Goal: Task Accomplishment & Management: Manage account settings

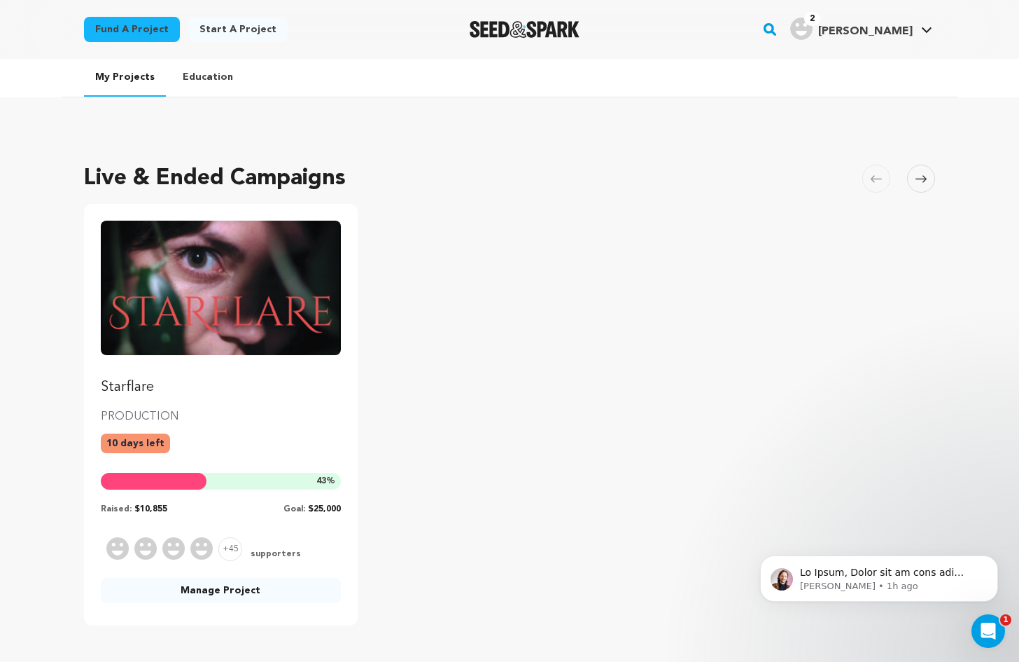
click at [210, 507] on div "Raised: $10,855 Goal: $25,000" at bounding box center [221, 506] width 240 height 17
click at [217, 599] on link "Manage Project" at bounding box center [221, 590] width 240 height 25
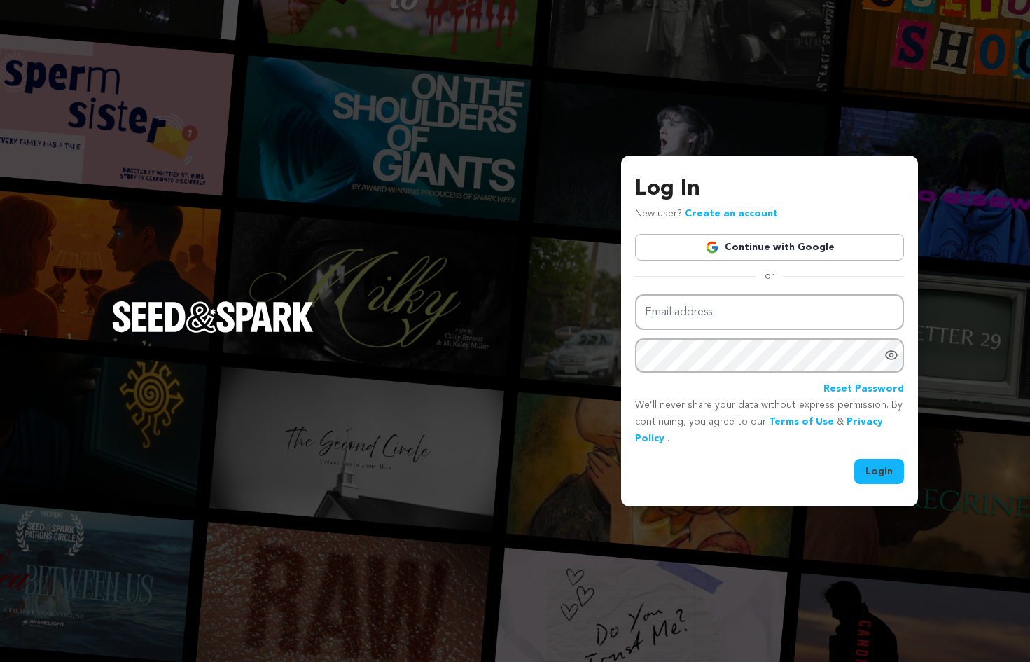
click at [737, 247] on link "Continue with Google" at bounding box center [769, 247] width 269 height 27
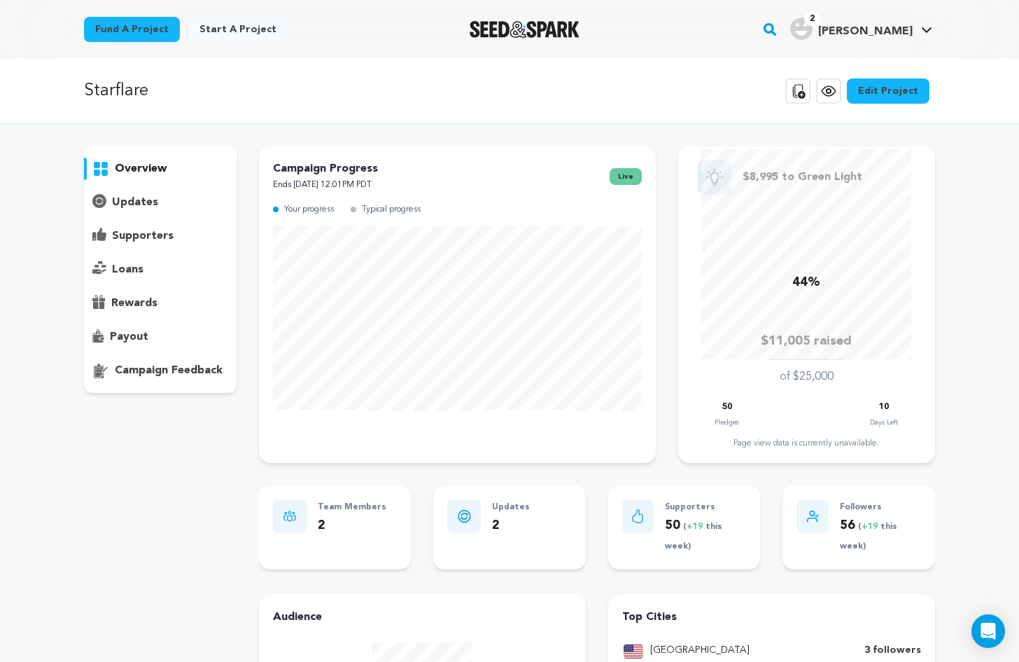
click at [148, 241] on p "supporters" at bounding box center [143, 236] width 62 height 17
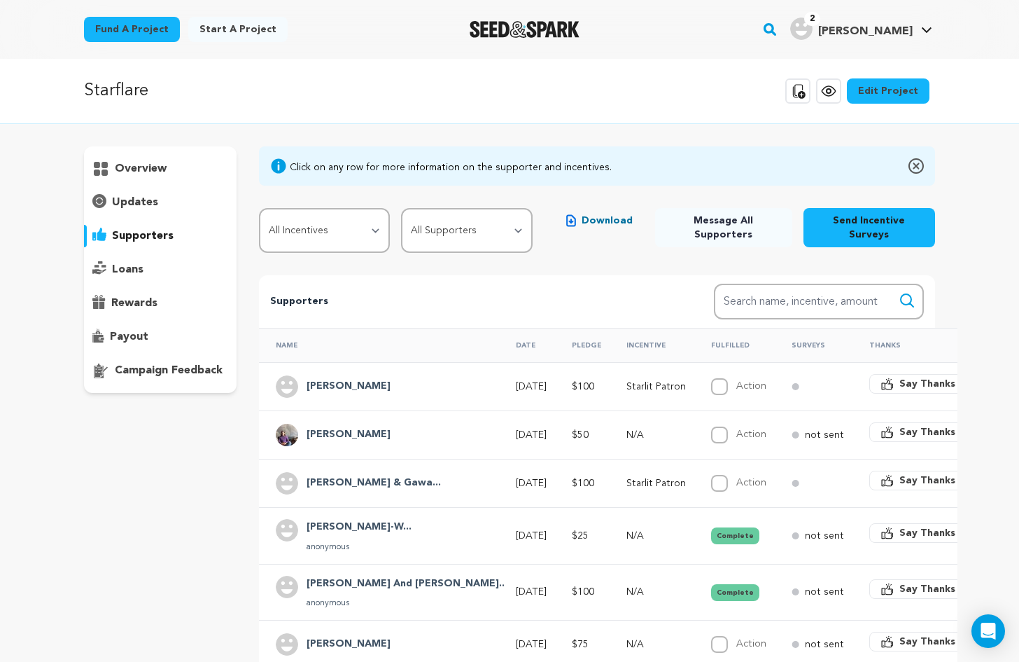
click at [363, 475] on h4 "[PERSON_NAME] & Gawa..." at bounding box center [374, 483] width 134 height 17
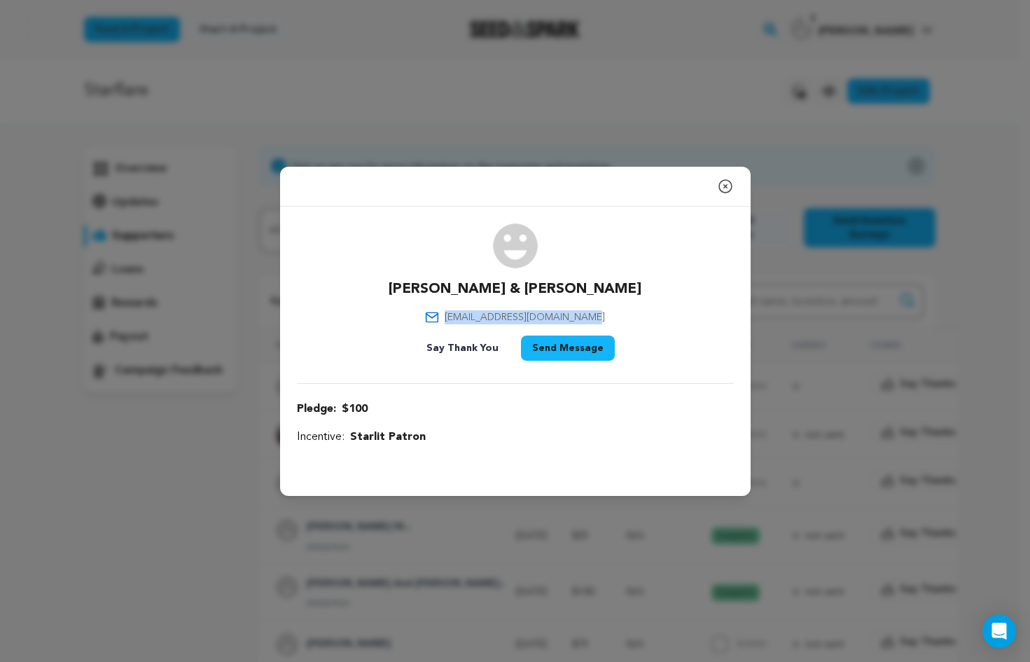
drag, startPoint x: 605, startPoint y: 316, endPoint x: 443, endPoint y: 321, distance: 161.8
click at [443, 321] on div "Tim Rose & Gawarecki timothymgawarecki@gmail.com Say Thank You Send Message" at bounding box center [515, 294] width 437 height 143
copy span "timothymgawarecki@gmail.com"
drag, startPoint x: 725, startPoint y: 180, endPoint x: 704, endPoint y: 298, distance: 120.1
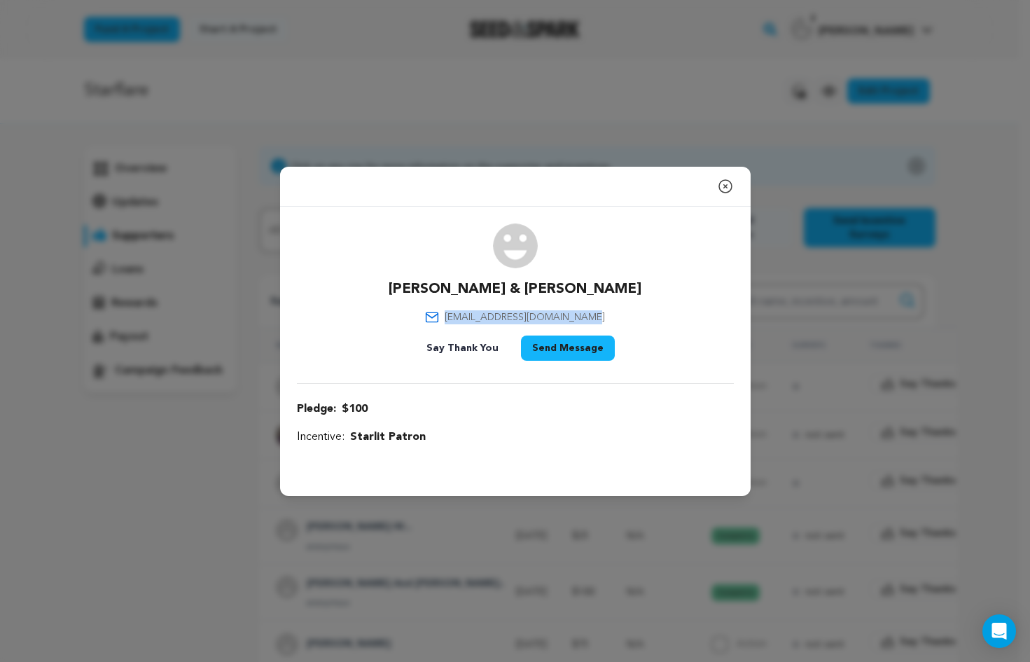
click at [724, 180] on icon "button" at bounding box center [725, 186] width 13 height 13
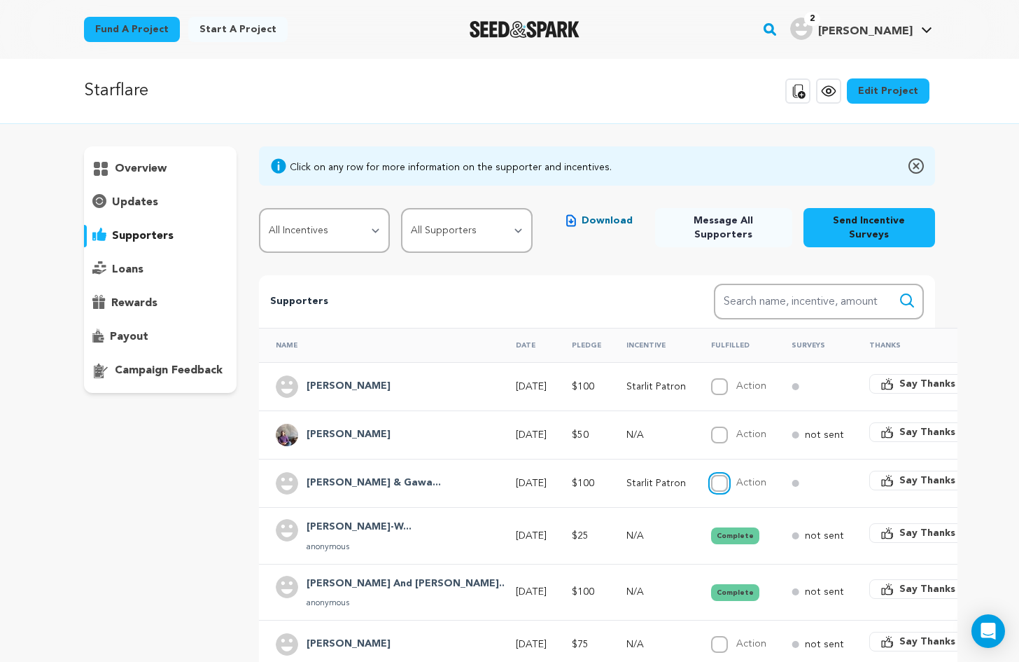
click at [711, 475] on input "Action" at bounding box center [719, 483] width 17 height 17
checkbox input "true"
click at [366, 426] on h4 "[PERSON_NAME]" at bounding box center [349, 434] width 84 height 17
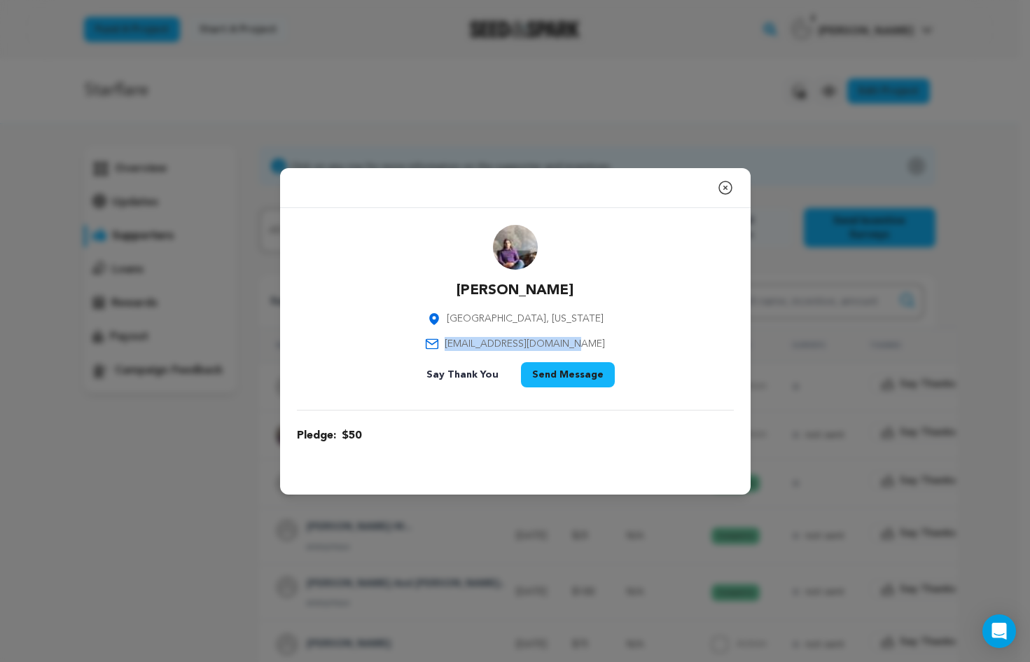
drag, startPoint x: 592, startPoint y: 342, endPoint x: 466, endPoint y: 349, distance: 126.2
click at [466, 349] on div "Joseph Bricker Minneapolis, Minnesota josephsbricker@gmail.com Say Thank You Se…" at bounding box center [515, 309] width 437 height 168
copy span "josephsbricker@gmail.com"
click at [721, 186] on icon "button" at bounding box center [725, 187] width 17 height 17
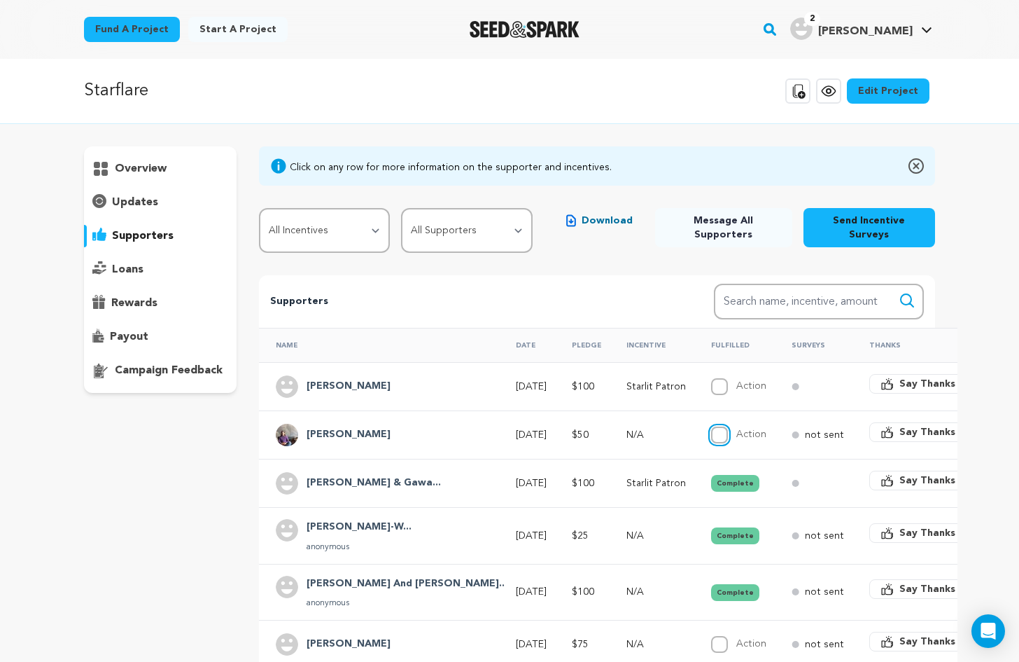
click at [711, 426] on input "Action" at bounding box center [719, 434] width 17 height 17
checkbox input "true"
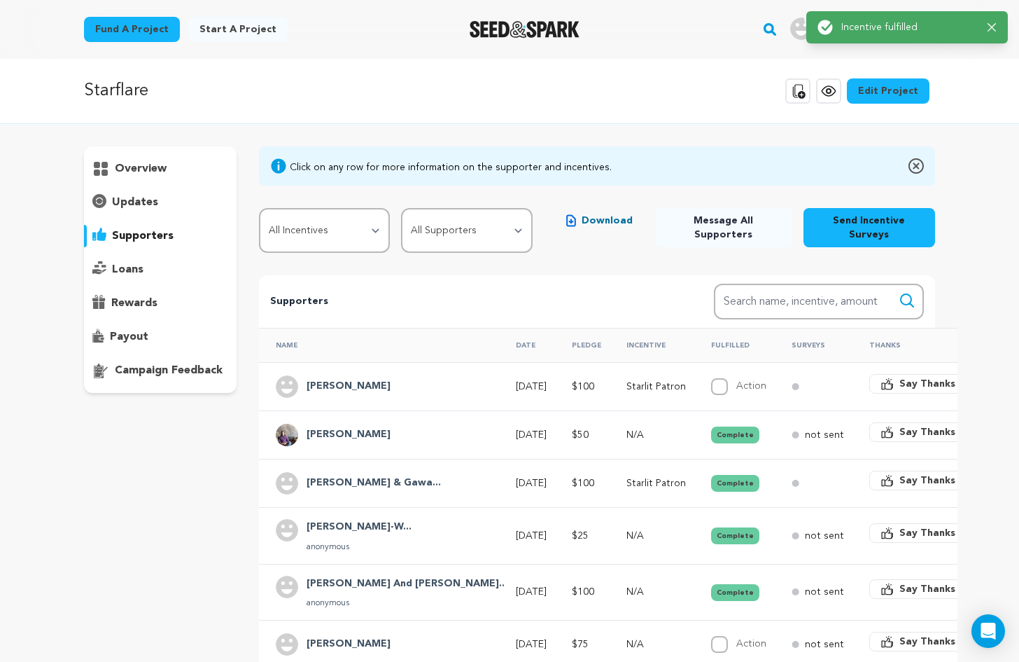
click at [342, 378] on h4 "[PERSON_NAME]" at bounding box center [349, 386] width 84 height 17
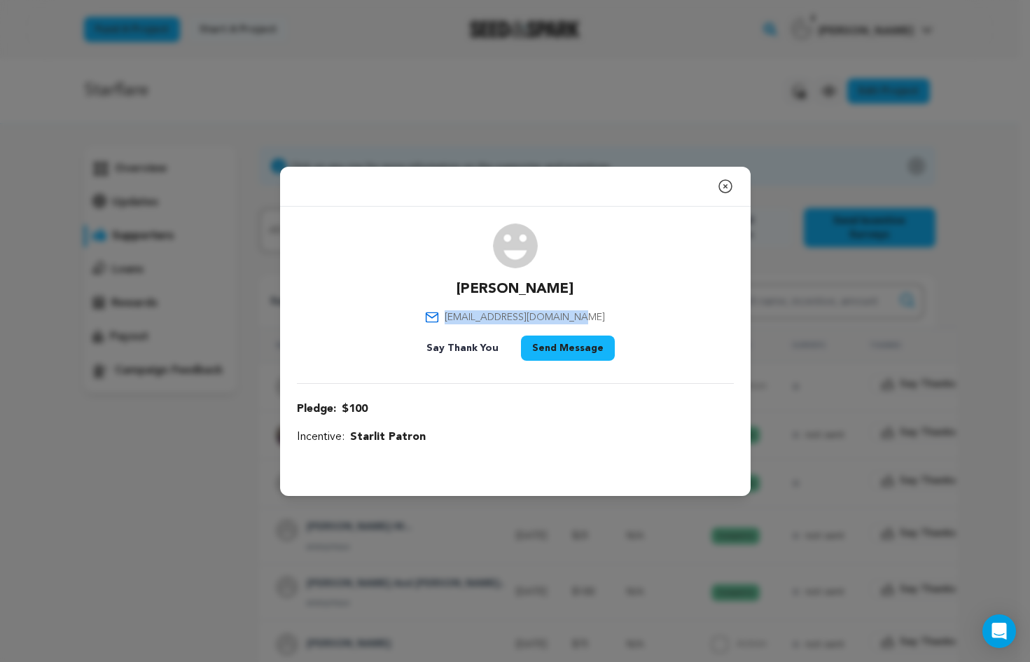
drag, startPoint x: 599, startPoint y: 314, endPoint x: 461, endPoint y: 329, distance: 138.7
click at [461, 329] on div "Stephanie Yip steph.joanneyip@gmail.com Say Thank You Send Message" at bounding box center [515, 294] width 437 height 143
copy span "steph.joanneyip@gmail.com"
click at [729, 182] on icon "button" at bounding box center [725, 186] width 17 height 17
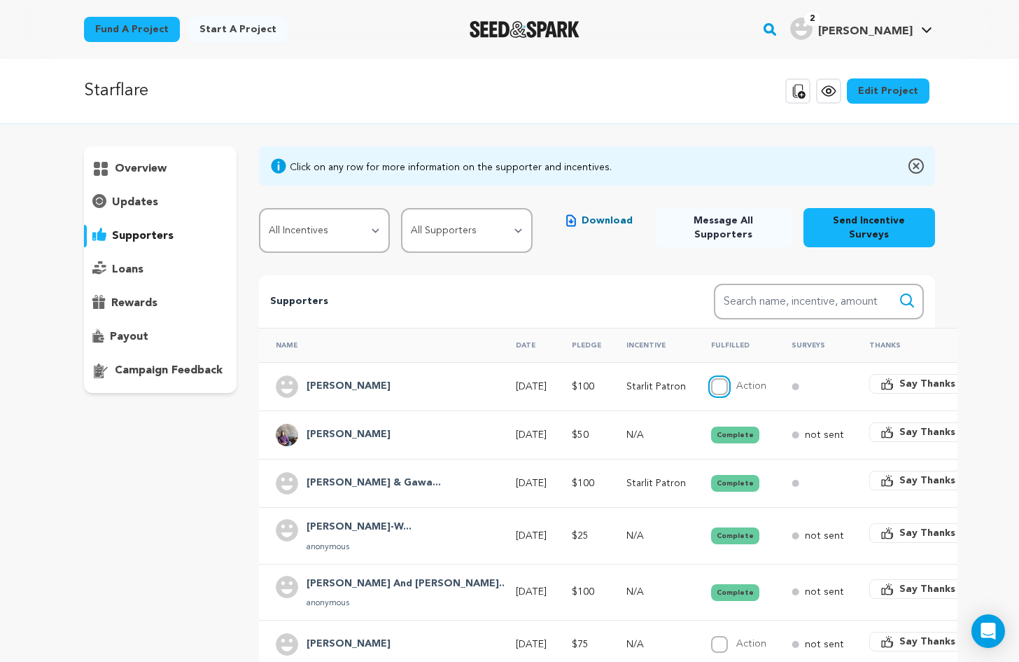
click at [711, 378] on input "Action" at bounding box center [719, 386] width 17 height 17
checkbox input "true"
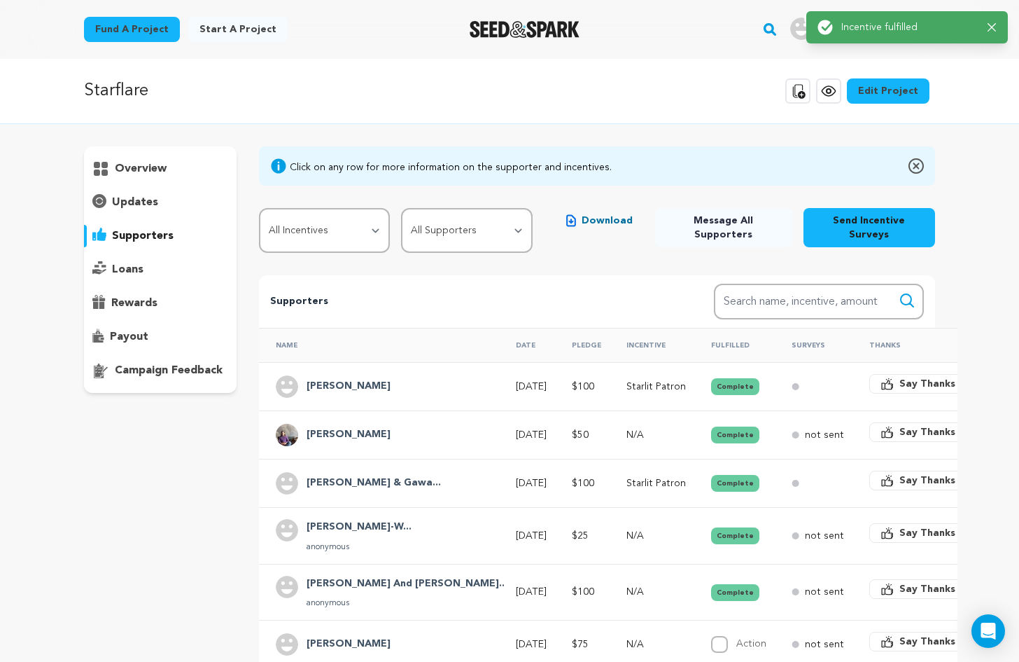
click at [153, 169] on p "overview" at bounding box center [141, 168] width 52 height 17
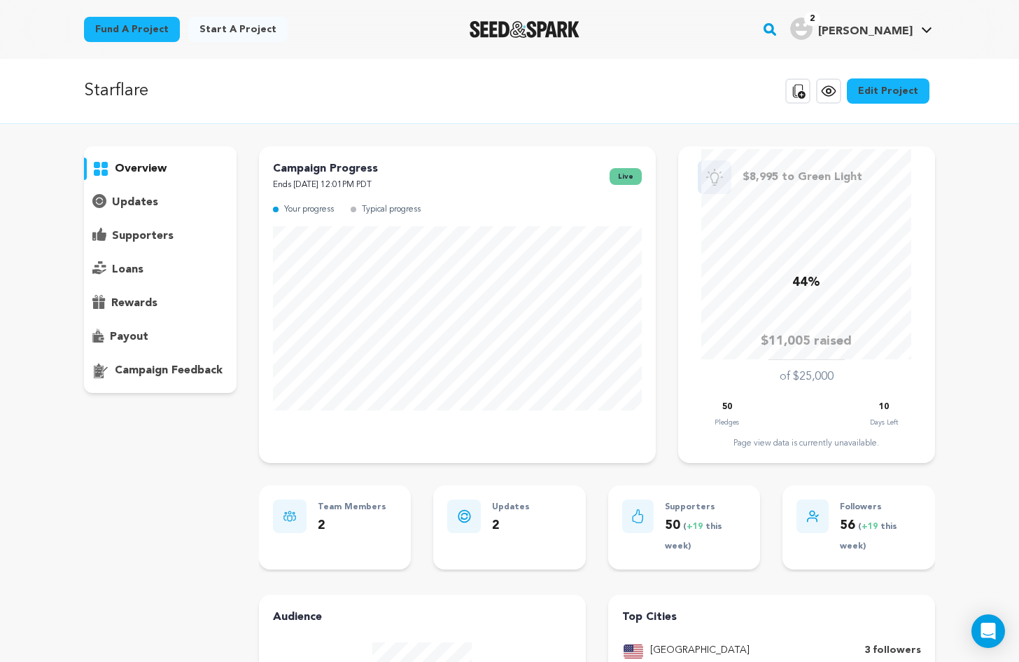
click at [828, 90] on icon at bounding box center [828, 91] width 13 height 10
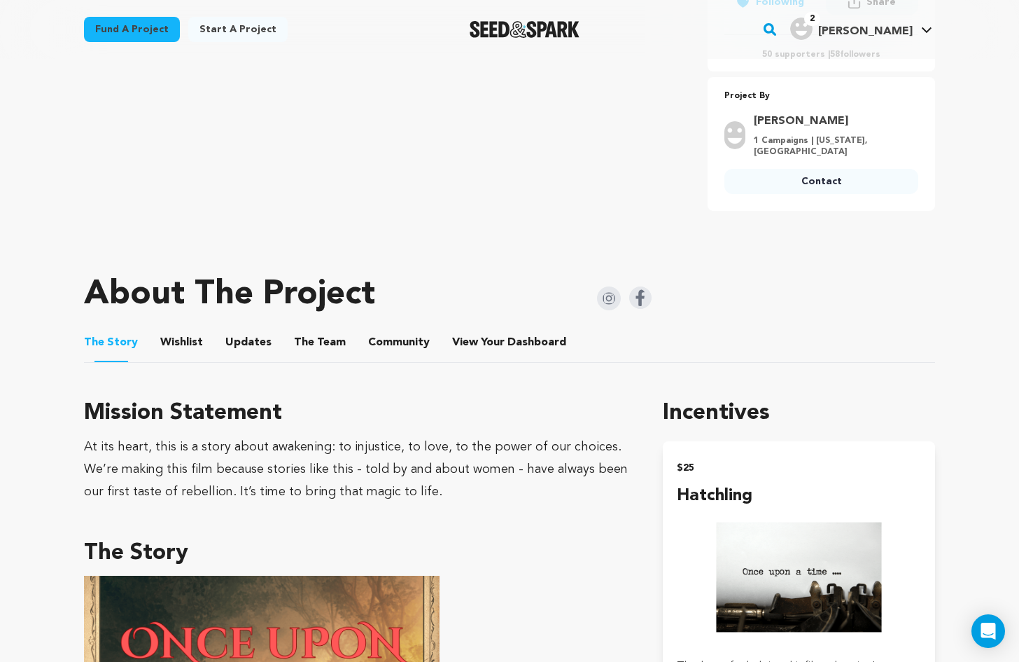
scroll to position [490, 0]
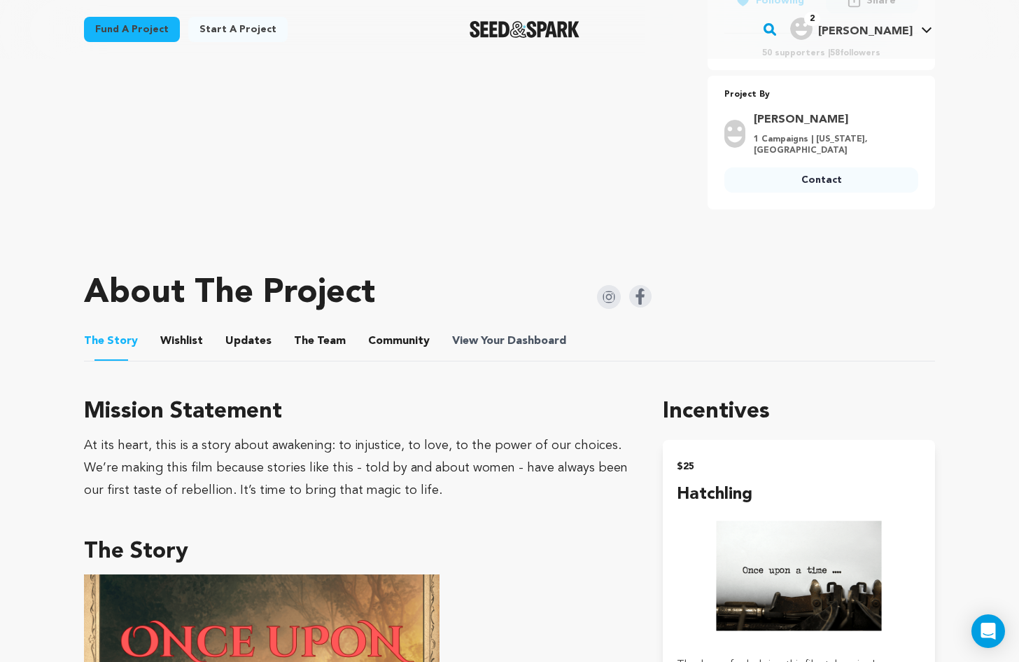
click at [525, 335] on span "Dashboard" at bounding box center [537, 341] width 59 height 17
